Goal: Task Accomplishment & Management: Use online tool/utility

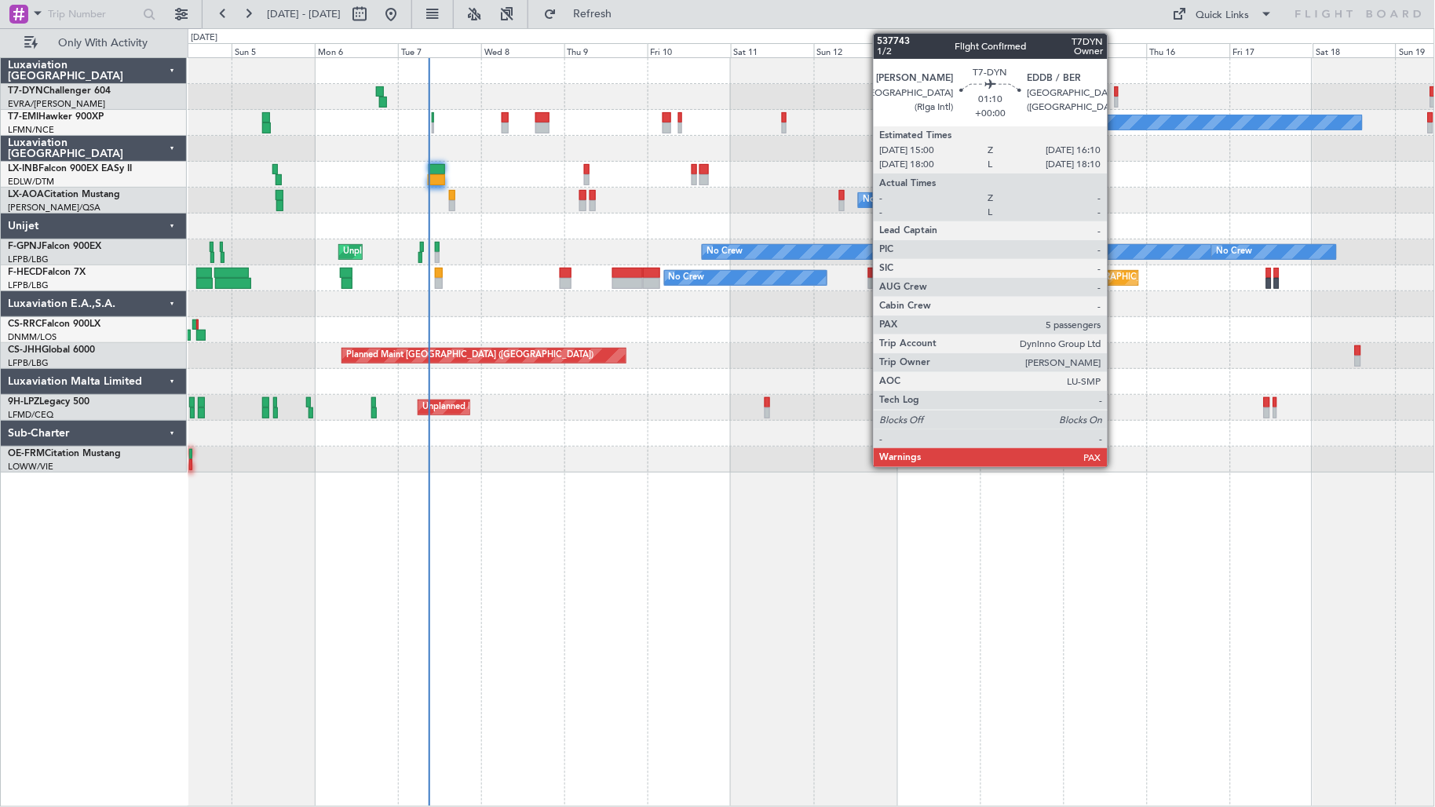
click at [1115, 93] on div at bounding box center [1116, 91] width 5 height 11
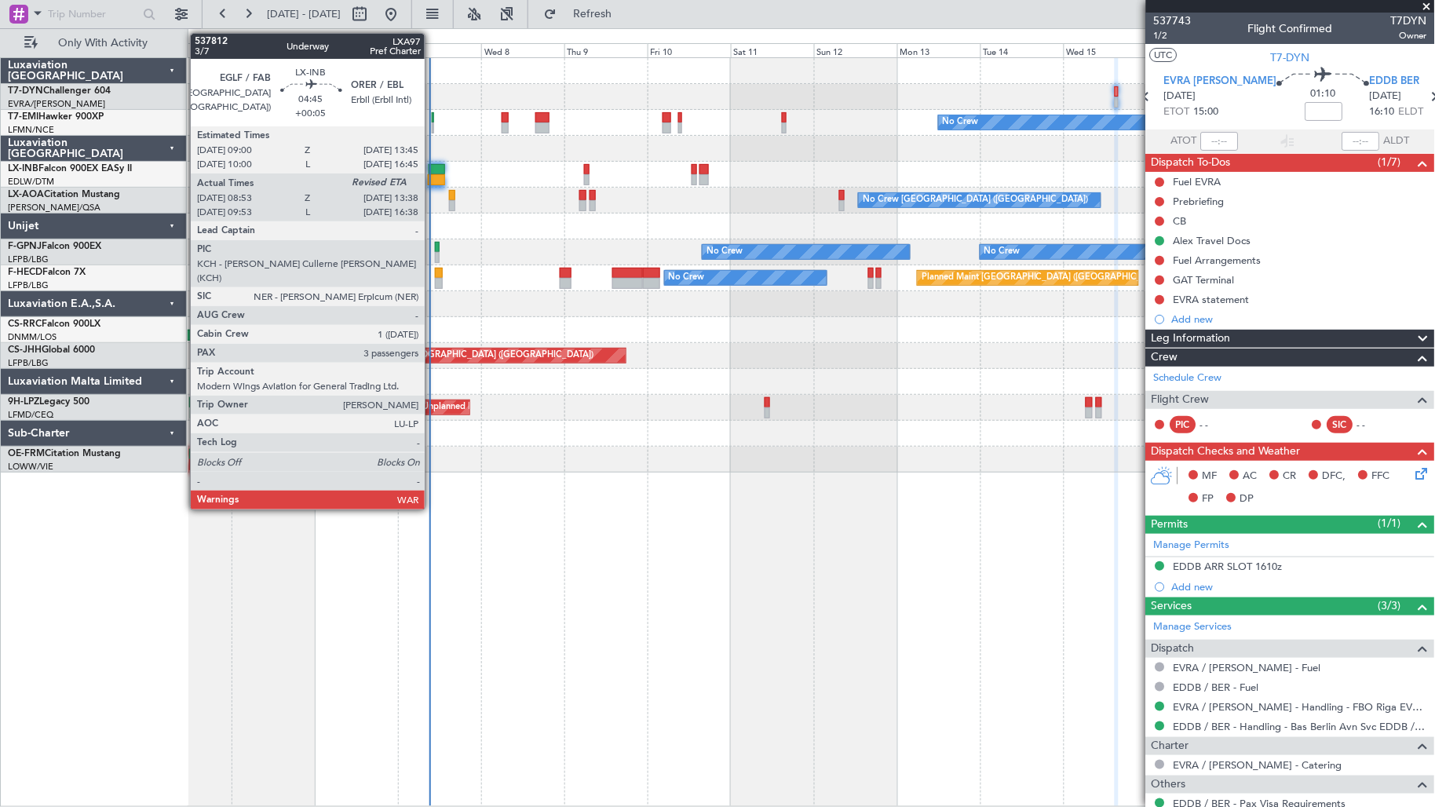
click at [432, 179] on div at bounding box center [436, 179] width 16 height 11
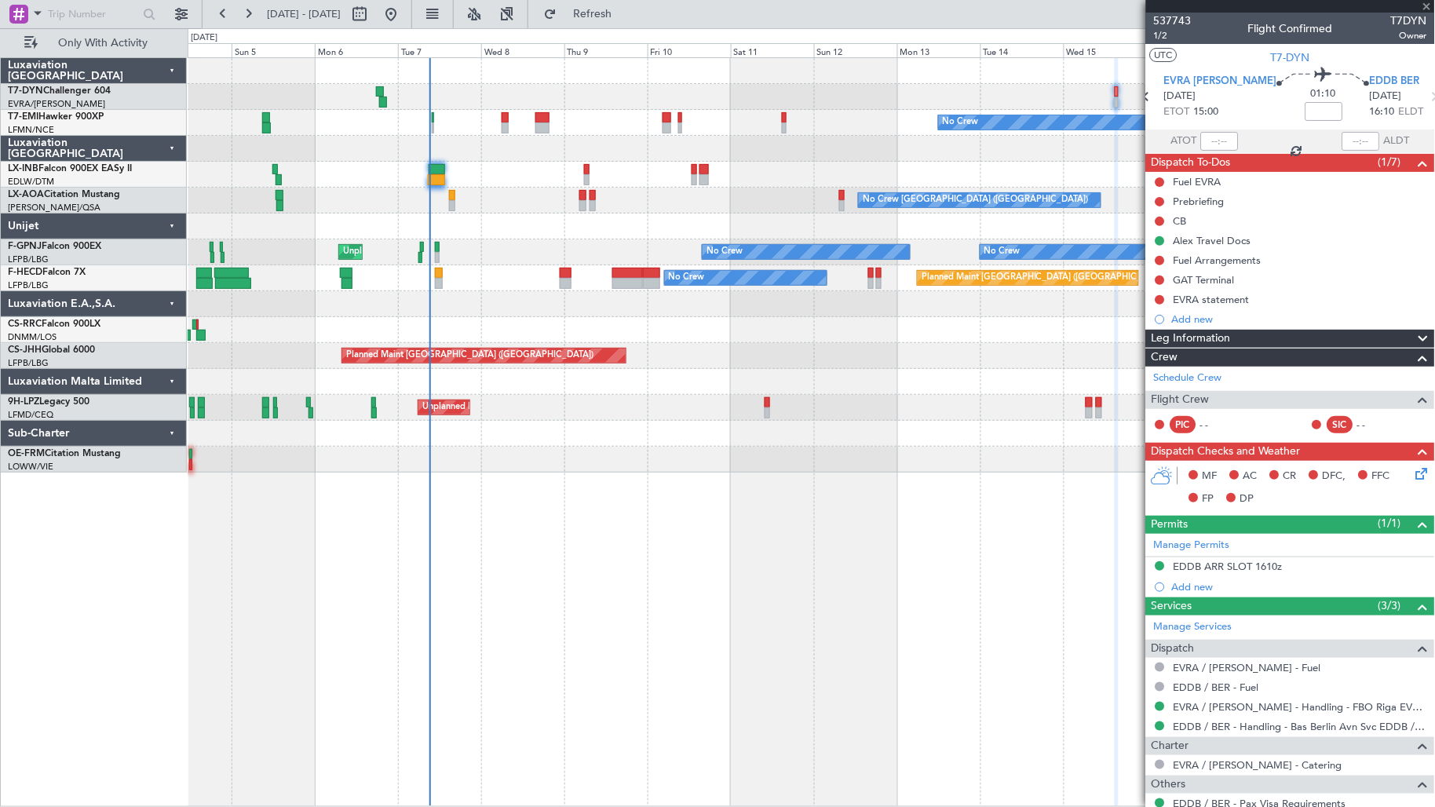
type input "+00:05"
type input "08:53"
type input "3"
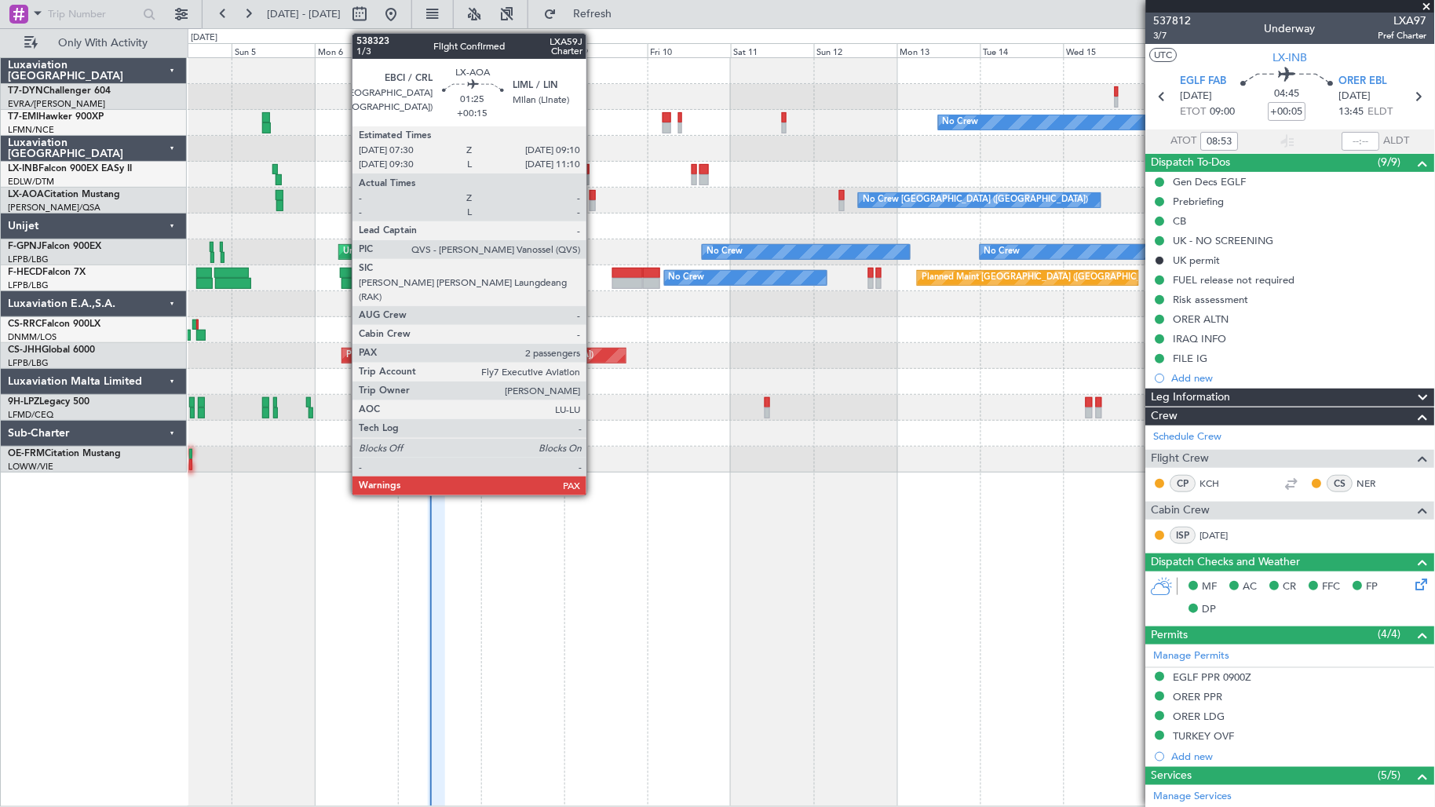
click at [594, 200] on div at bounding box center [592, 205] width 6 height 11
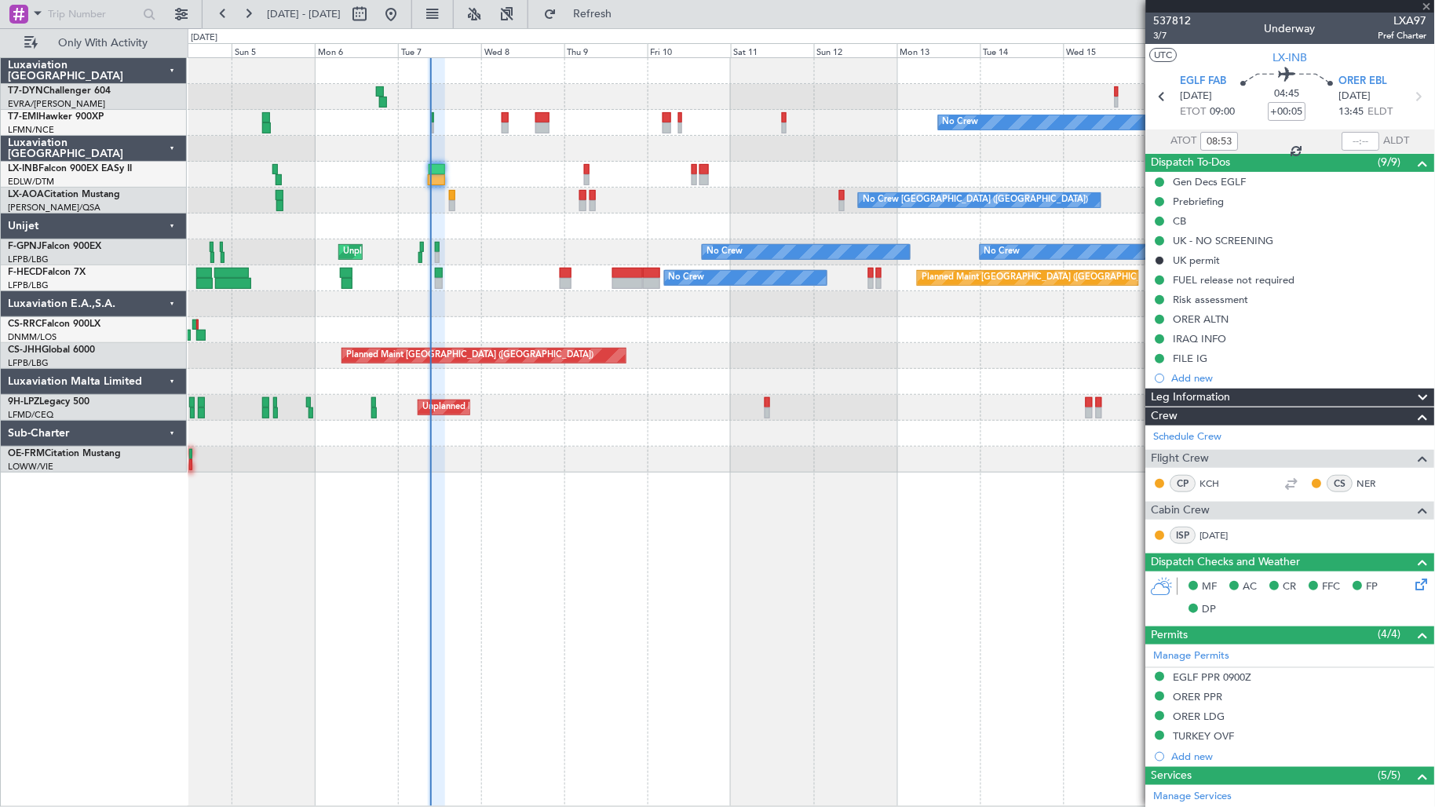
type input "+00:15"
type input "2"
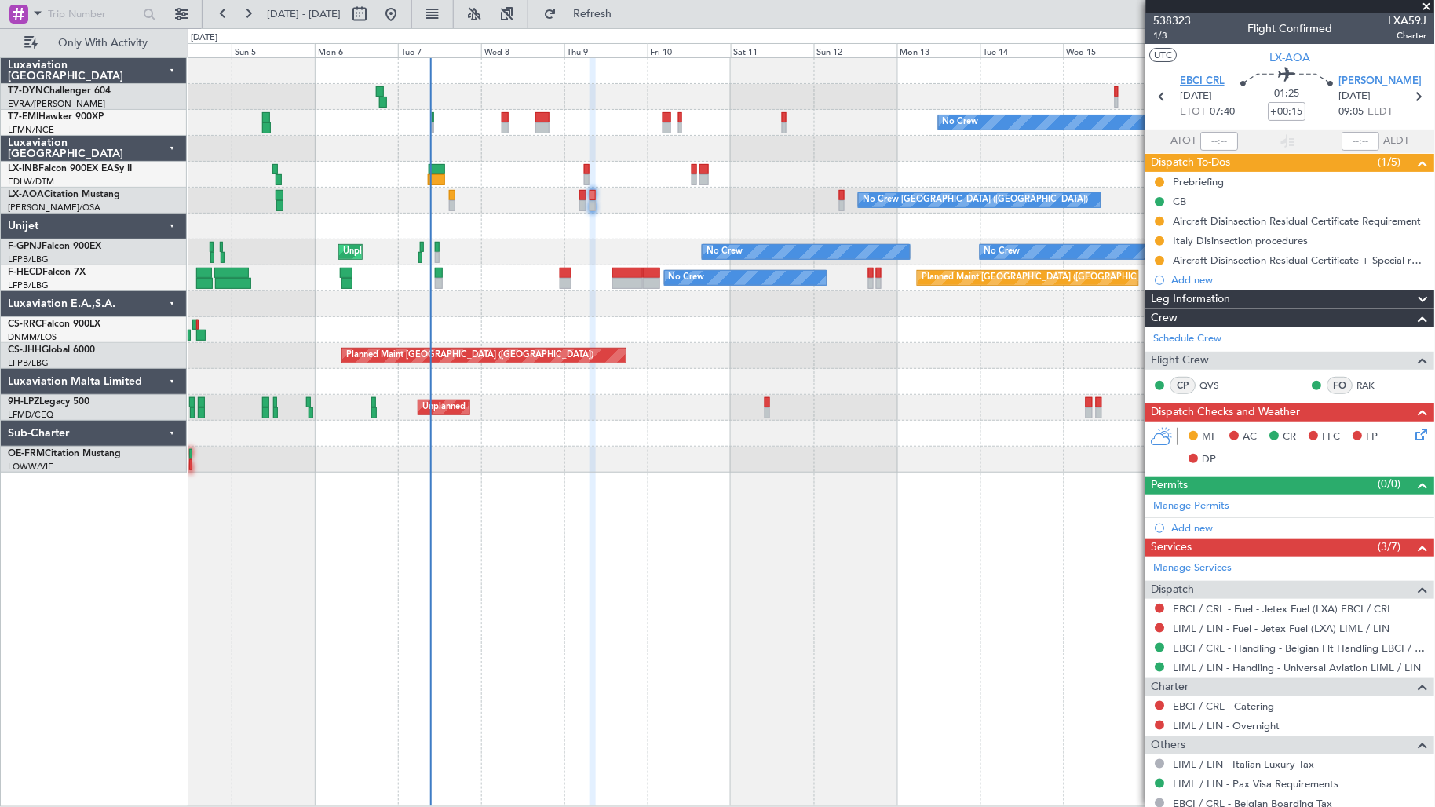
click at [1198, 78] on span "EBCI CRL" at bounding box center [1202, 82] width 45 height 16
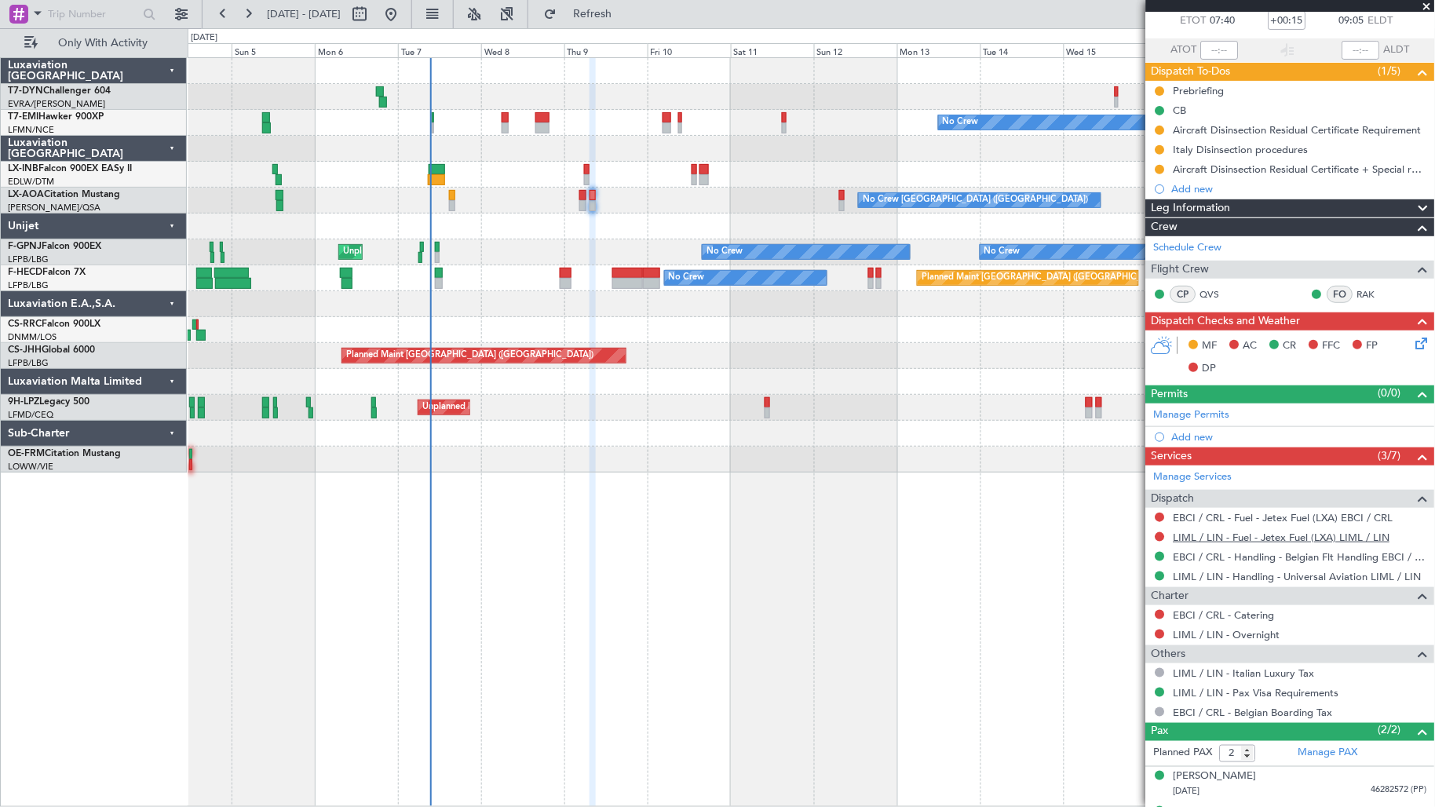
scroll to position [121, 0]
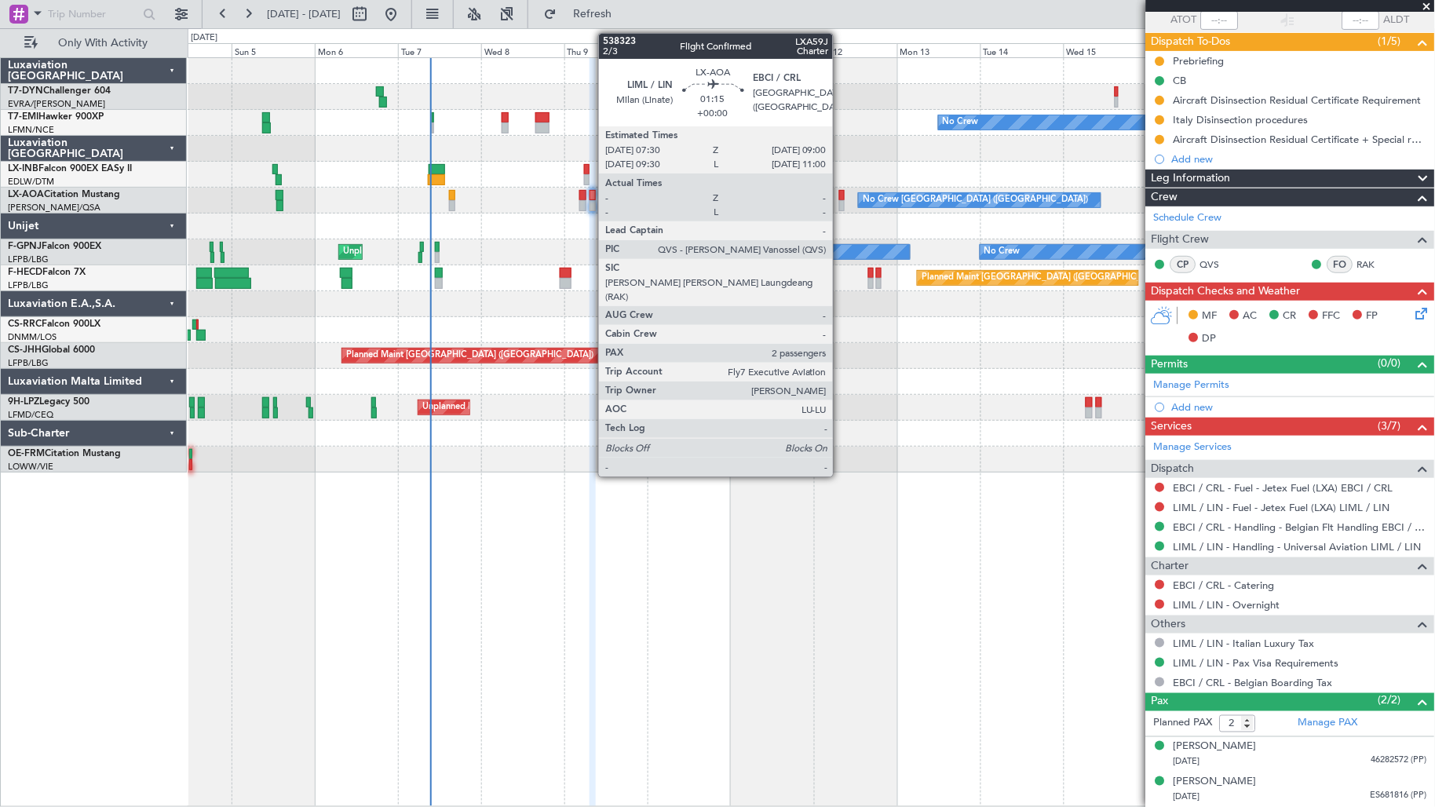
click at [841, 201] on div at bounding box center [841, 205] width 5 height 11
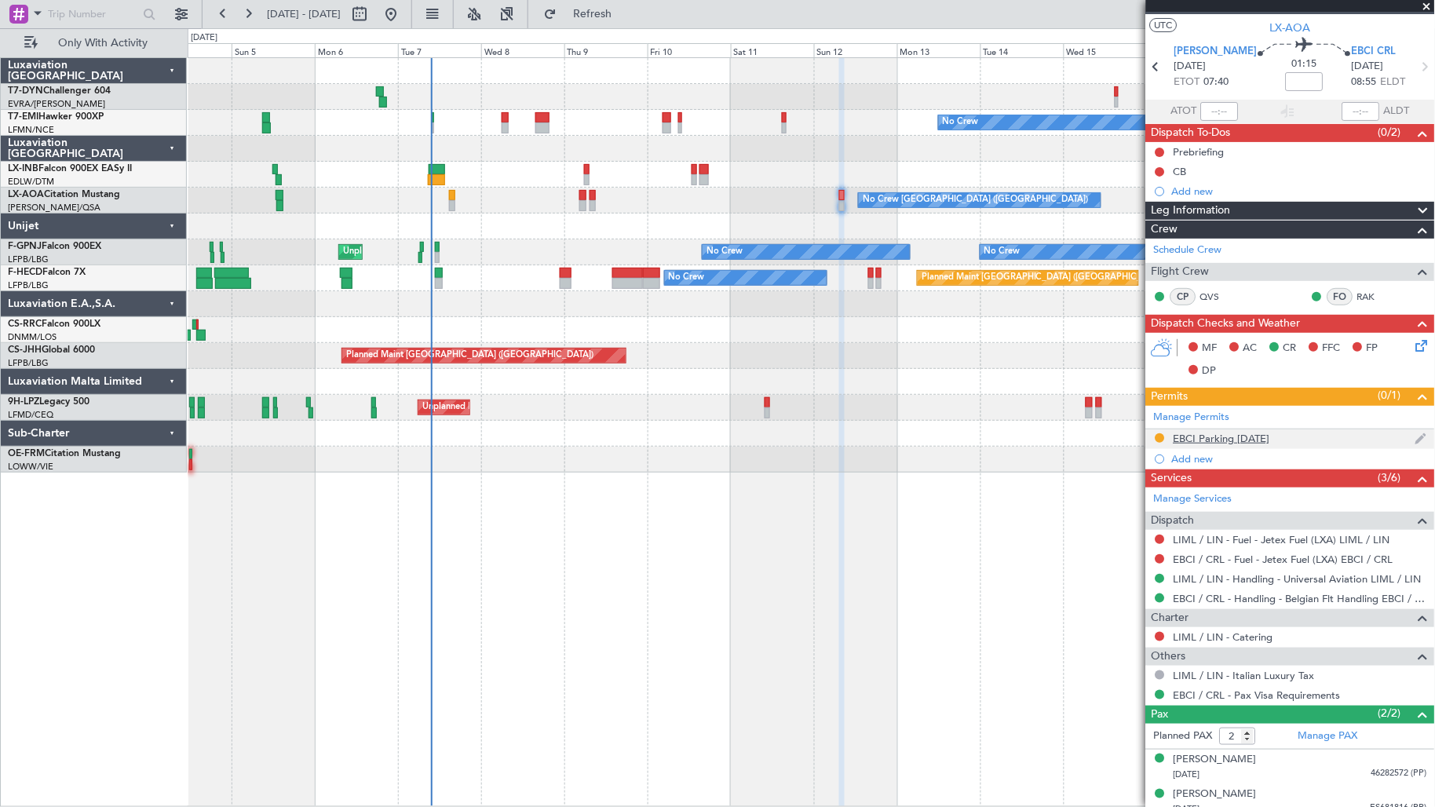
scroll to position [42, 0]
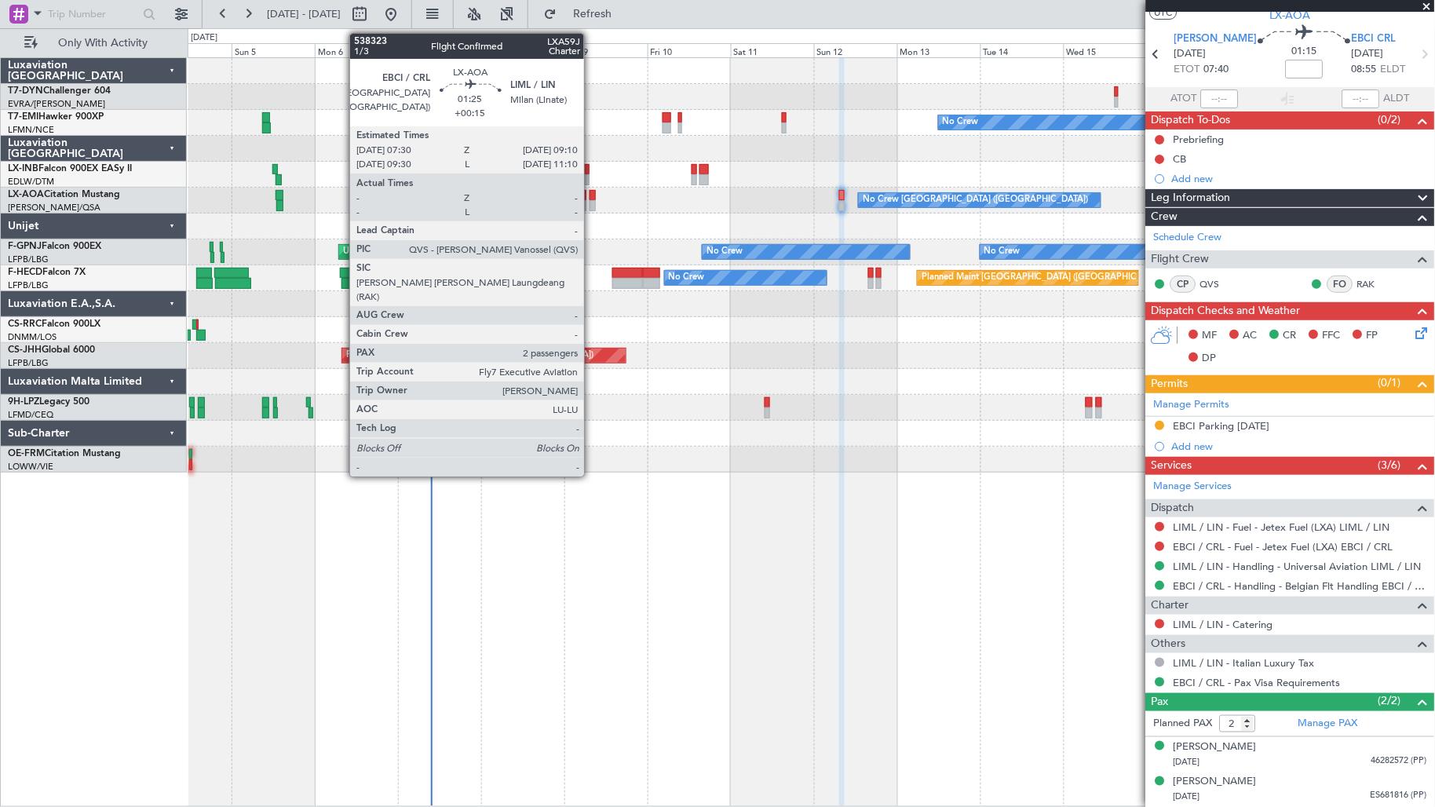
click at [592, 202] on div at bounding box center [592, 205] width 6 height 11
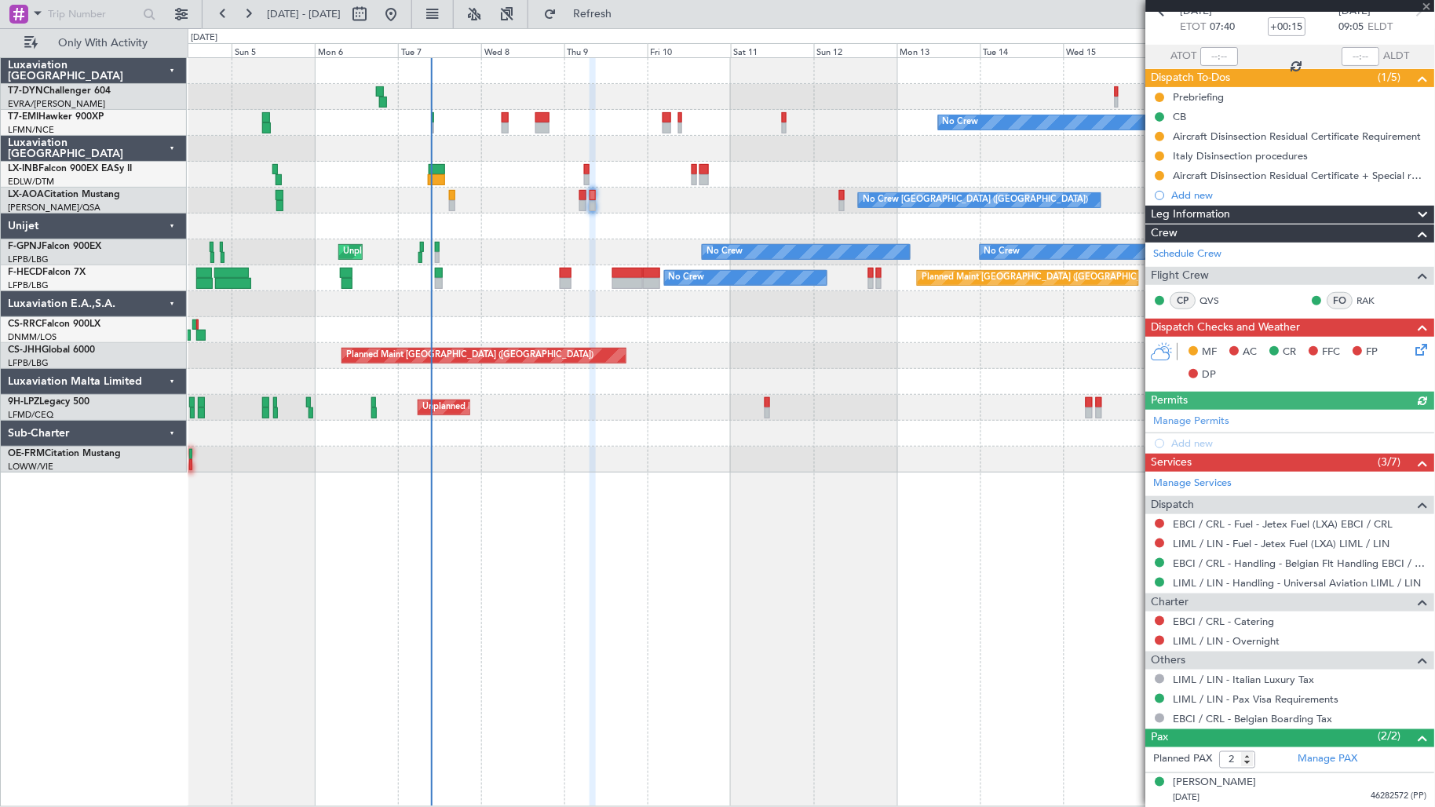
scroll to position [121, 0]
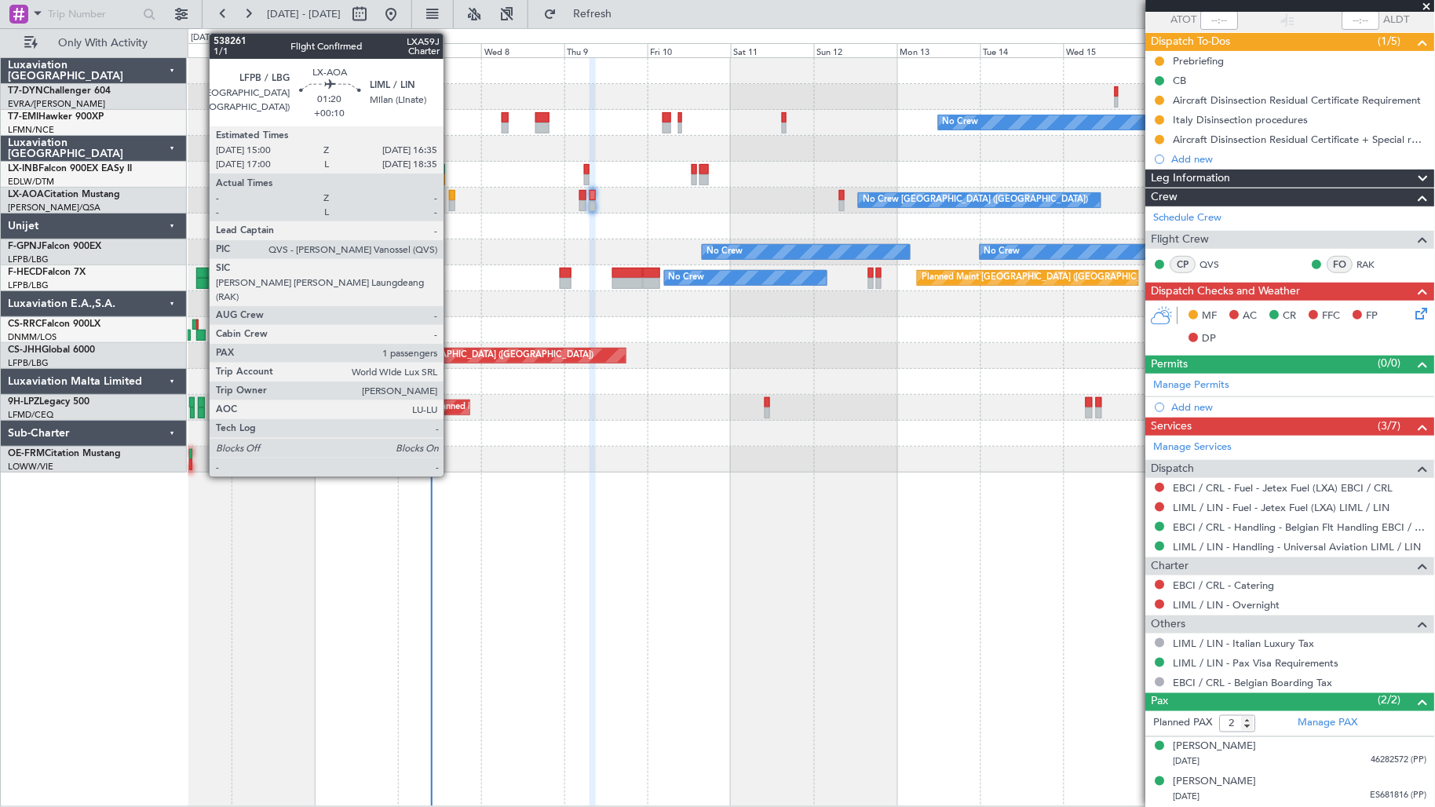
click at [451, 200] on div at bounding box center [451, 205] width 5 height 11
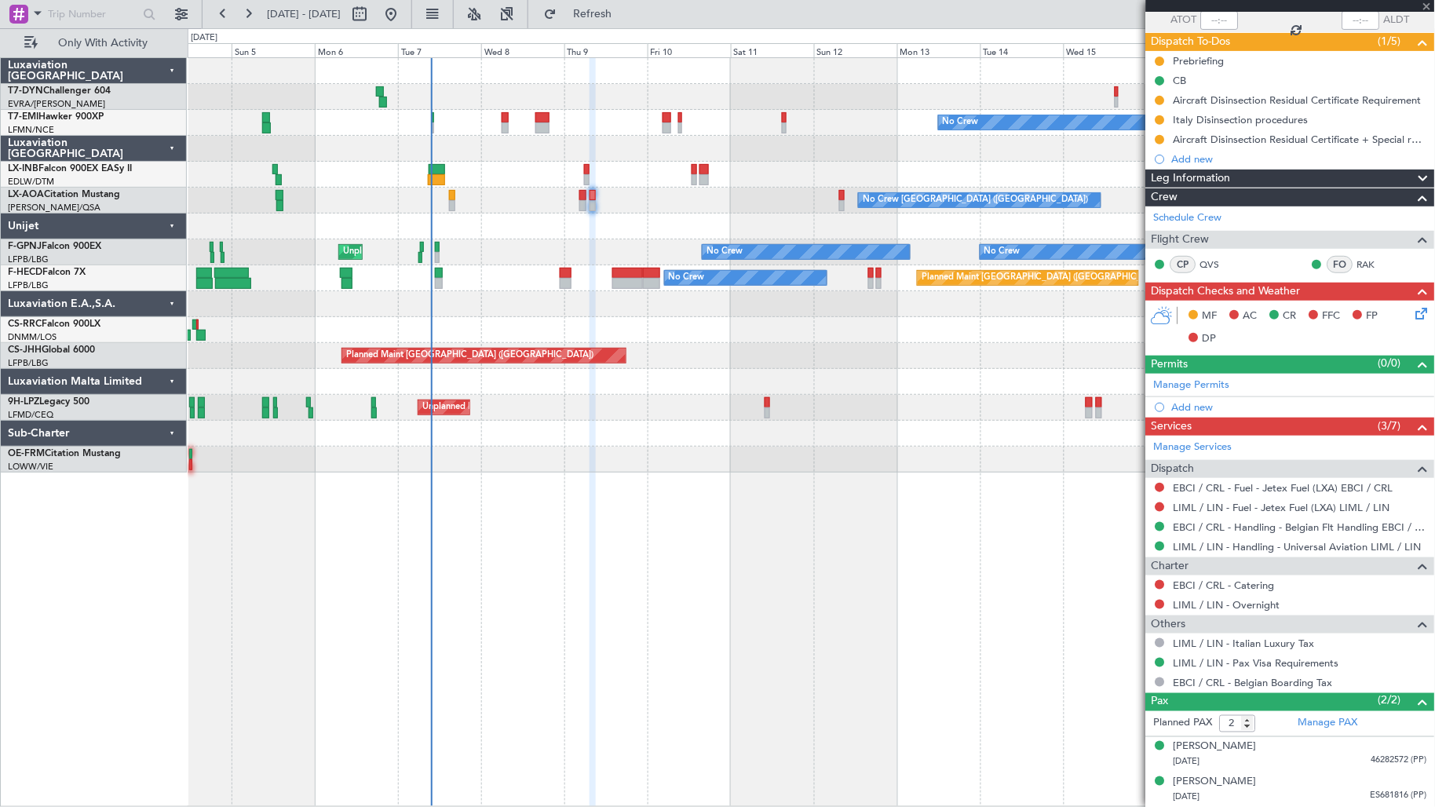
type input "+00:10"
type input "1"
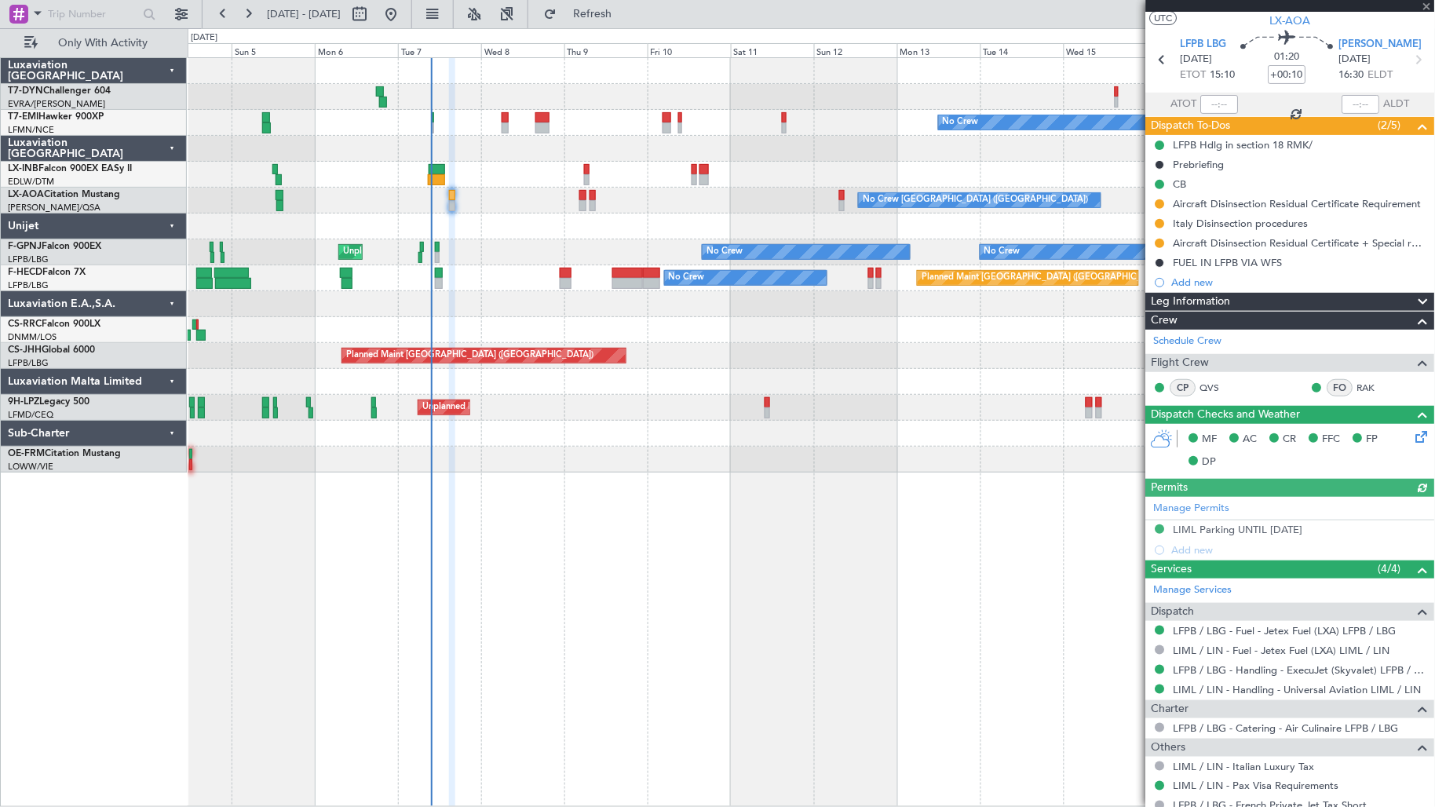
scroll to position [0, 0]
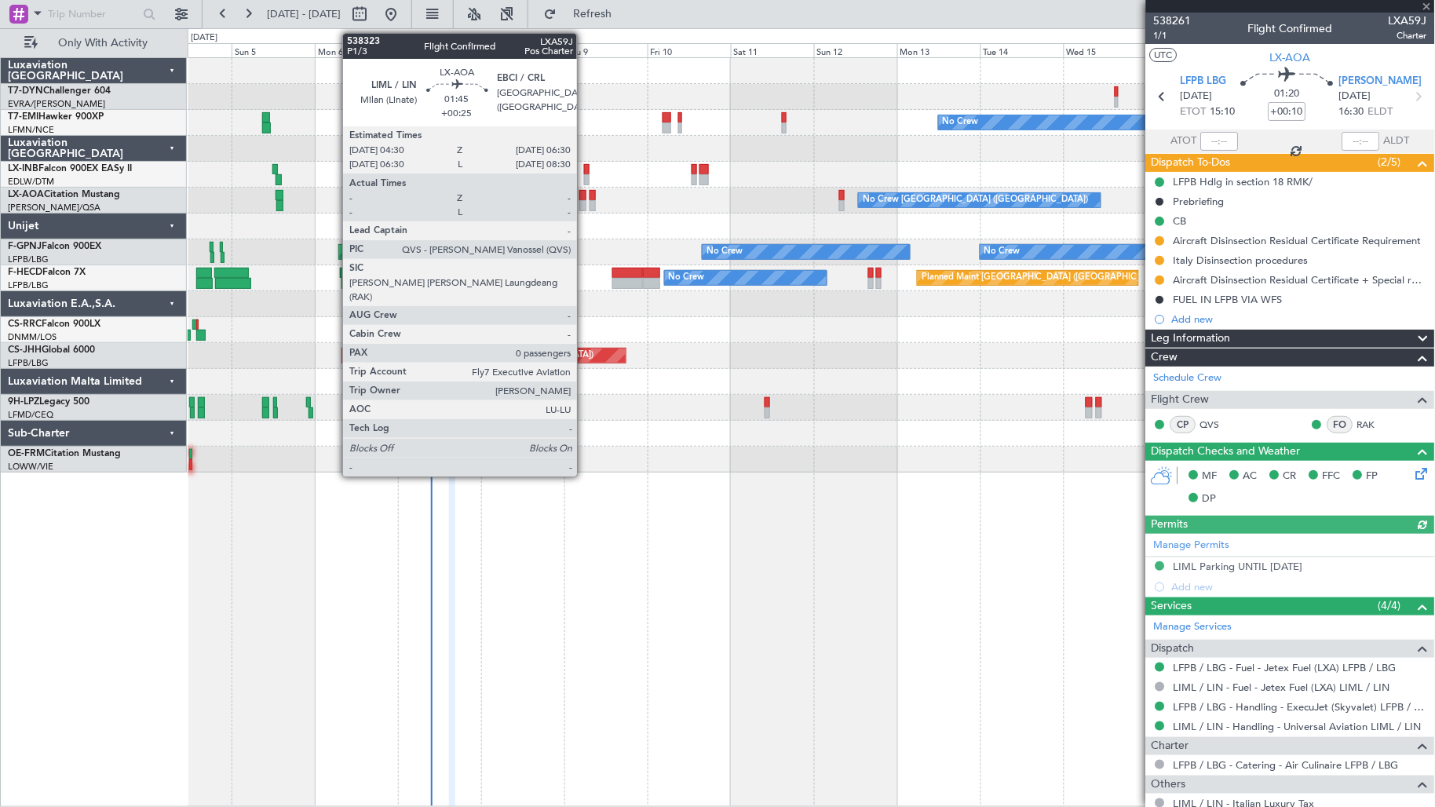
click at [585, 201] on div at bounding box center [582, 205] width 7 height 11
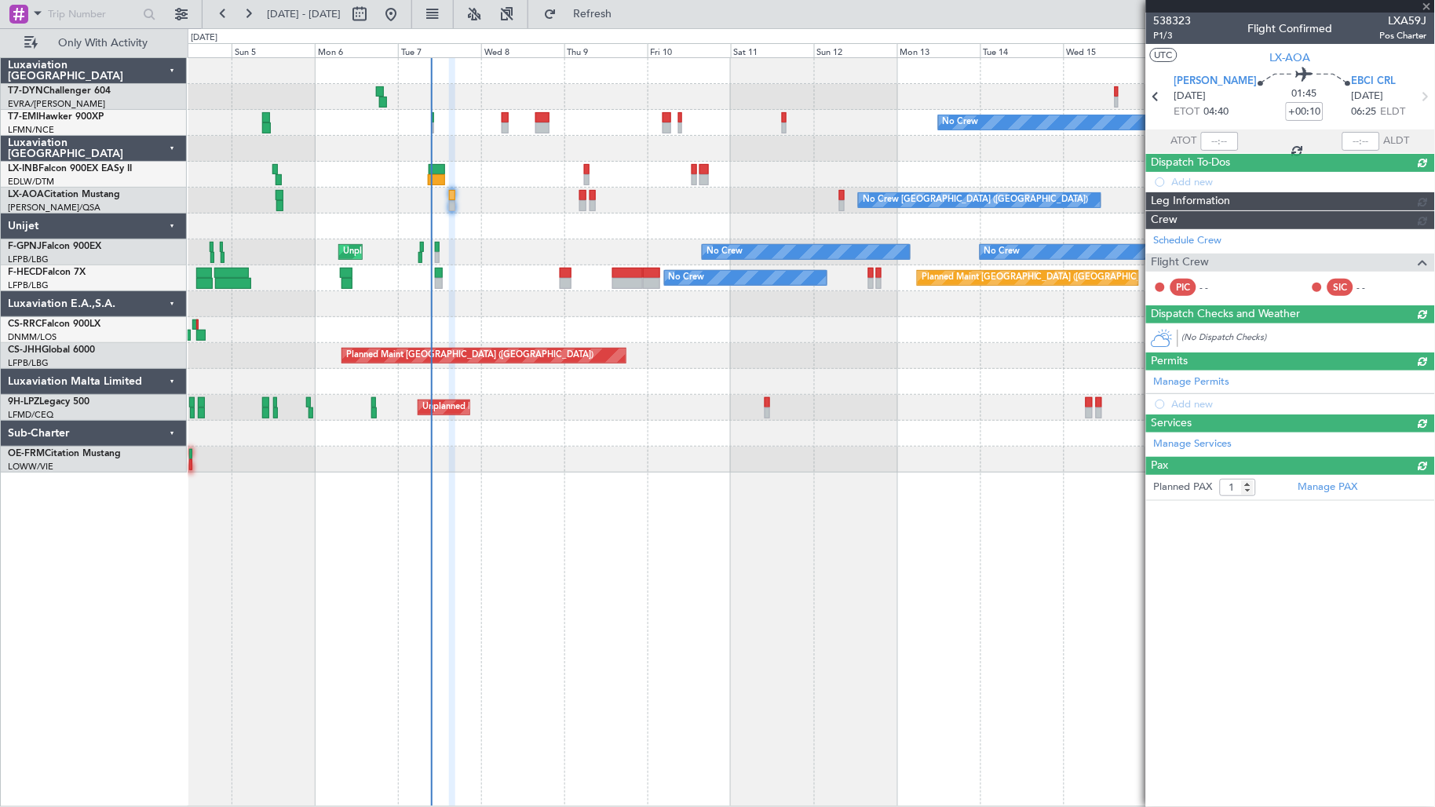
type input "+00:25"
type input "0"
